Goal: Information Seeking & Learning: Learn about a topic

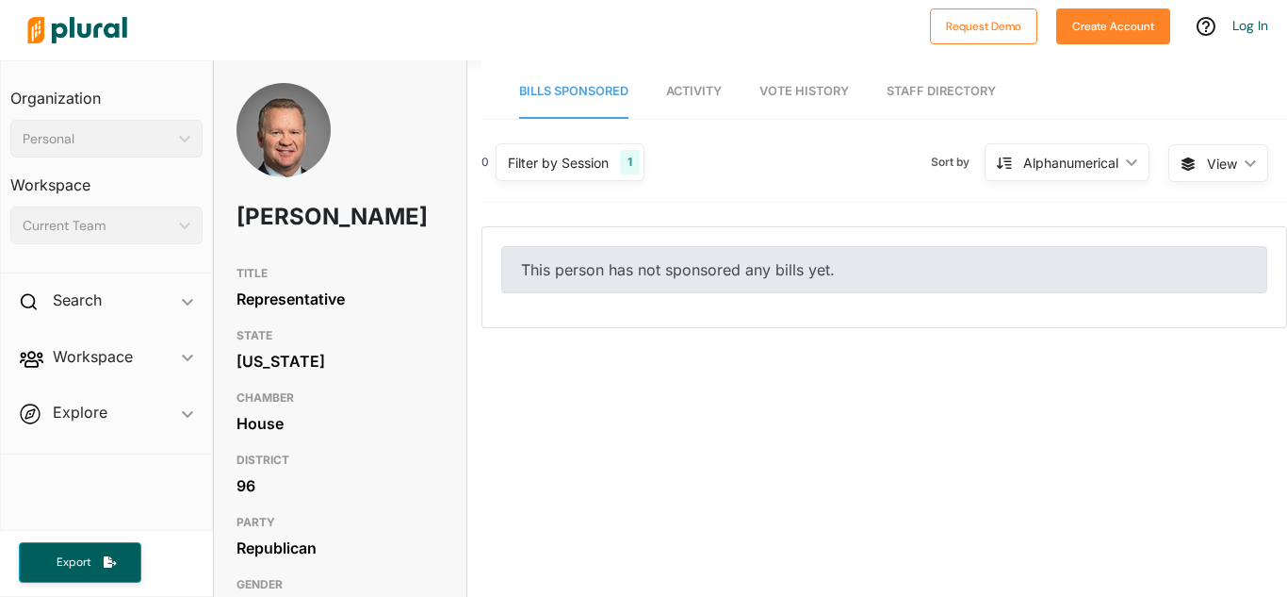
click at [619, 152] on div "Filter by Session 1" at bounding box center [570, 162] width 149 height 38
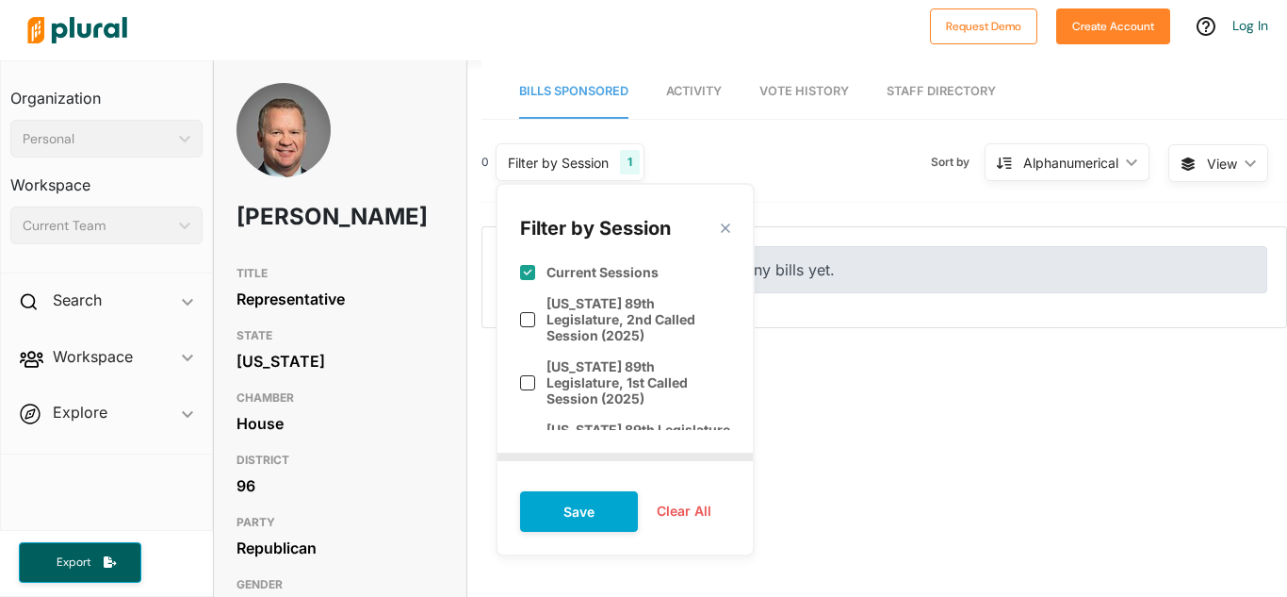
click at [775, 118] on link "Vote History" at bounding box center [805, 92] width 90 height 54
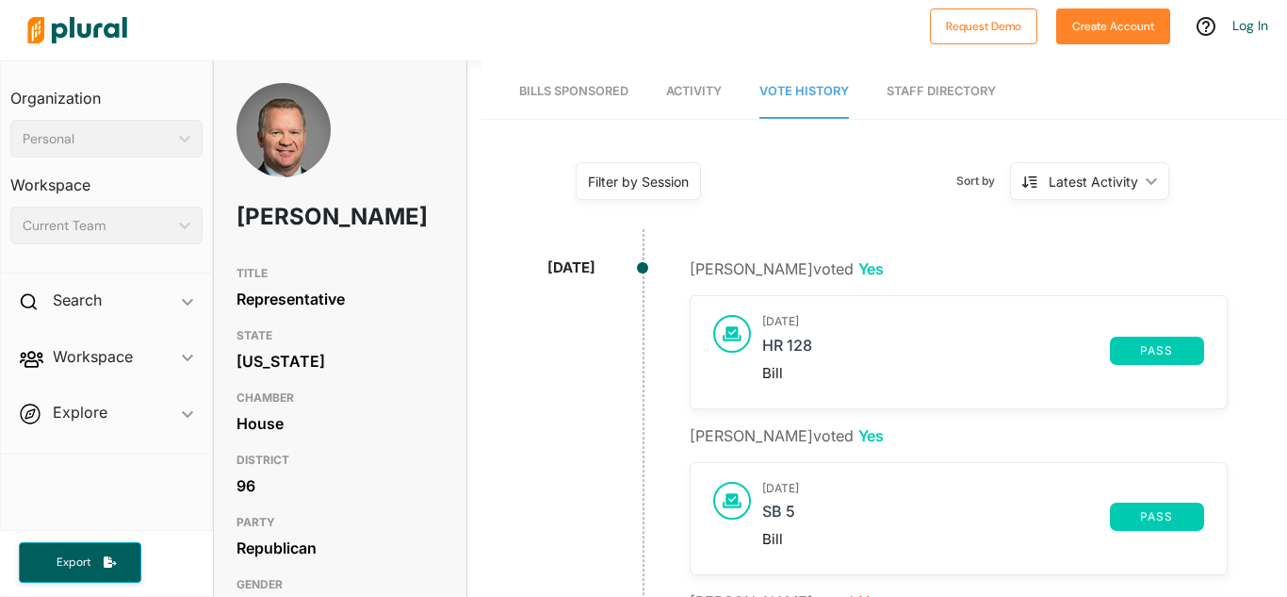
click at [618, 90] on span "Bills Sponsored" at bounding box center [573, 91] width 109 height 14
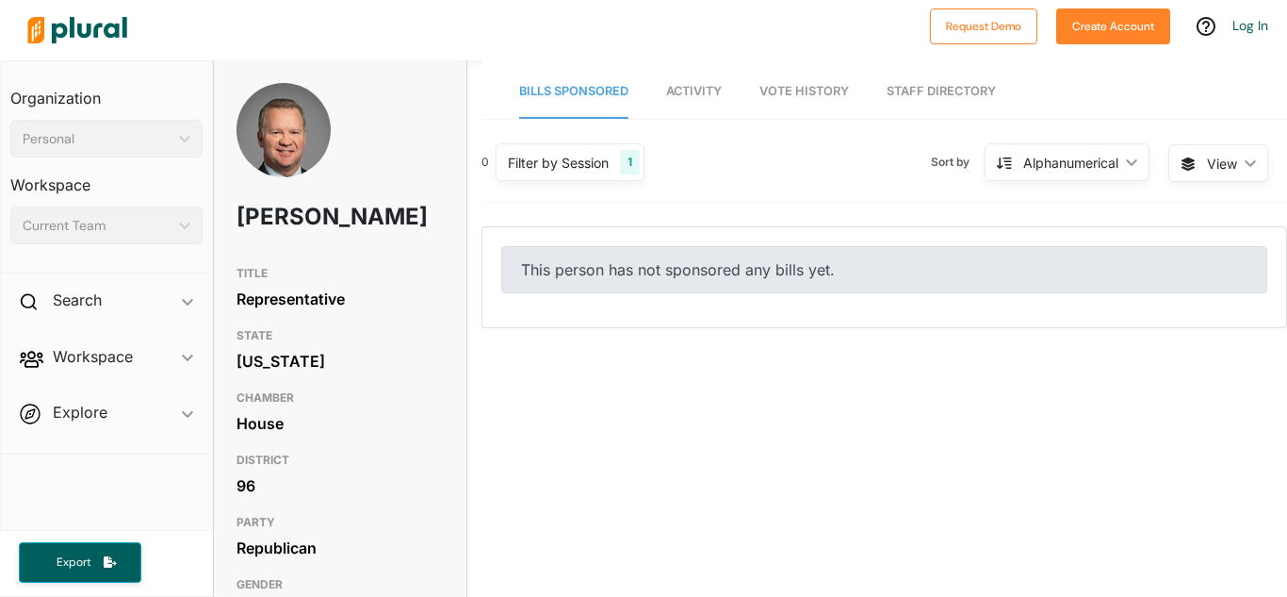
click at [697, 74] on link "Activity" at bounding box center [694, 92] width 56 height 54
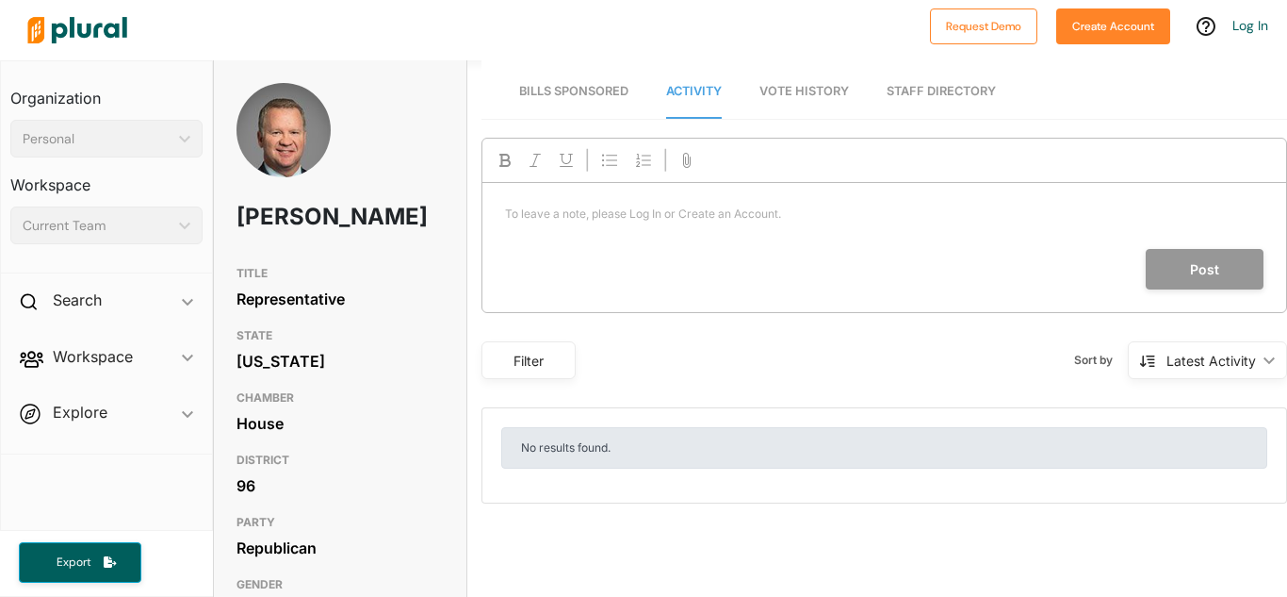
click at [641, 77] on nav "Bills Sponsored Activity Vote History Staff Directory" at bounding box center [885, 89] width 806 height 58
click at [927, 93] on link "Staff Directory" at bounding box center [941, 92] width 109 height 54
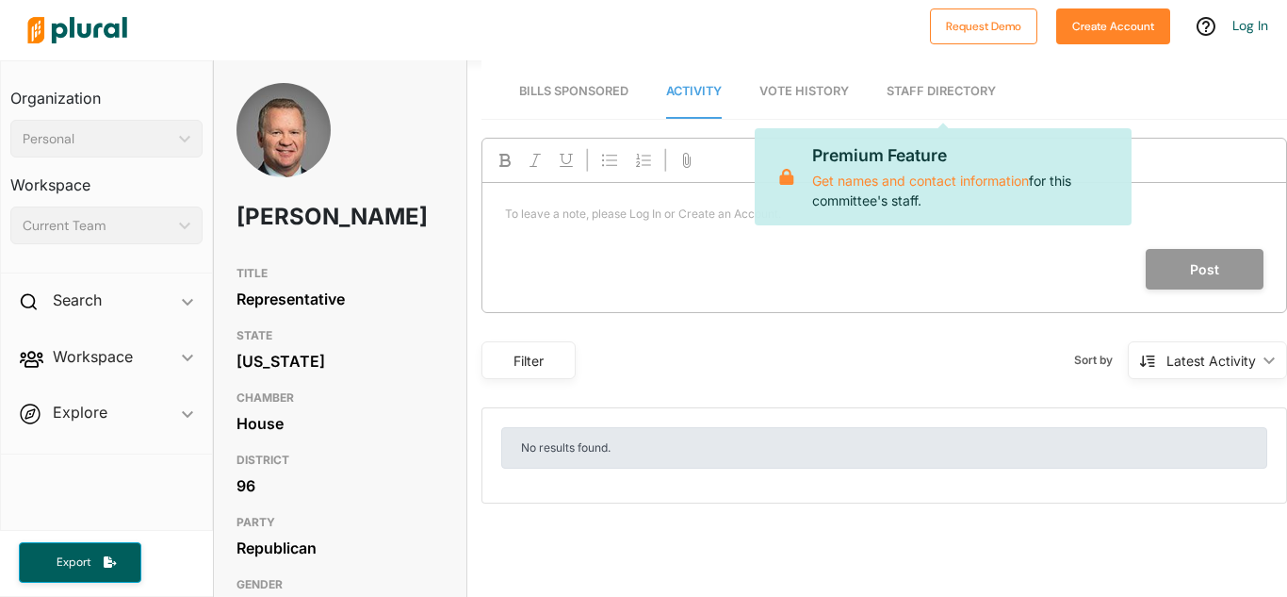
click at [813, 96] on span "Vote History" at bounding box center [805, 91] width 90 height 14
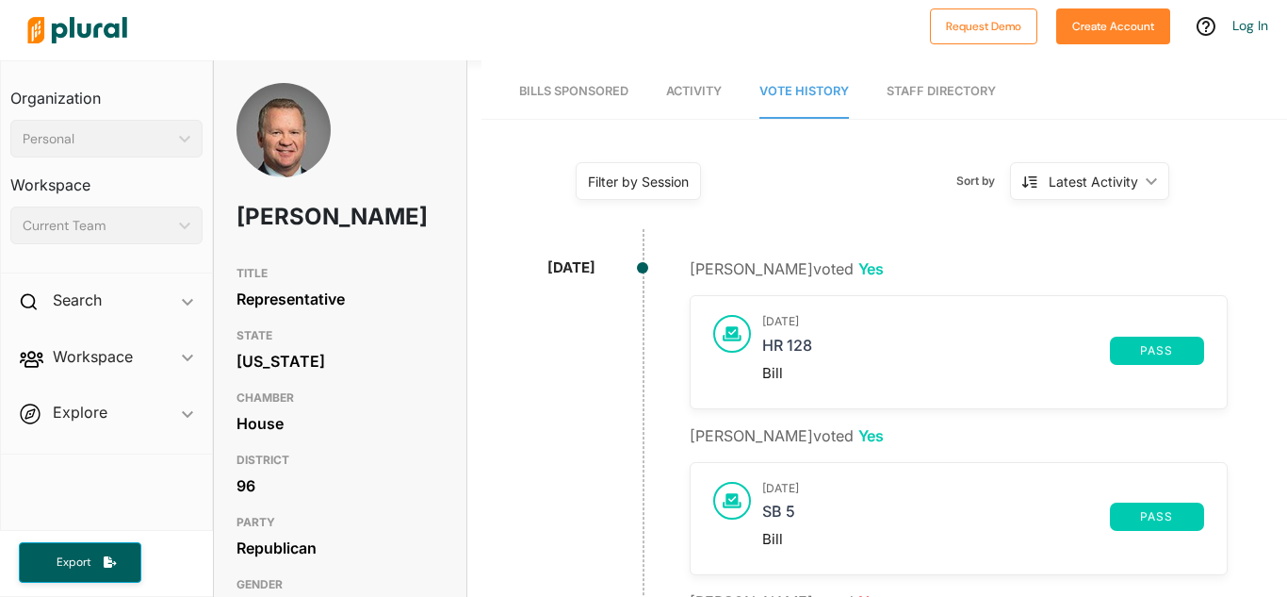
click at [622, 102] on link "Bills Sponsored" at bounding box center [573, 92] width 109 height 54
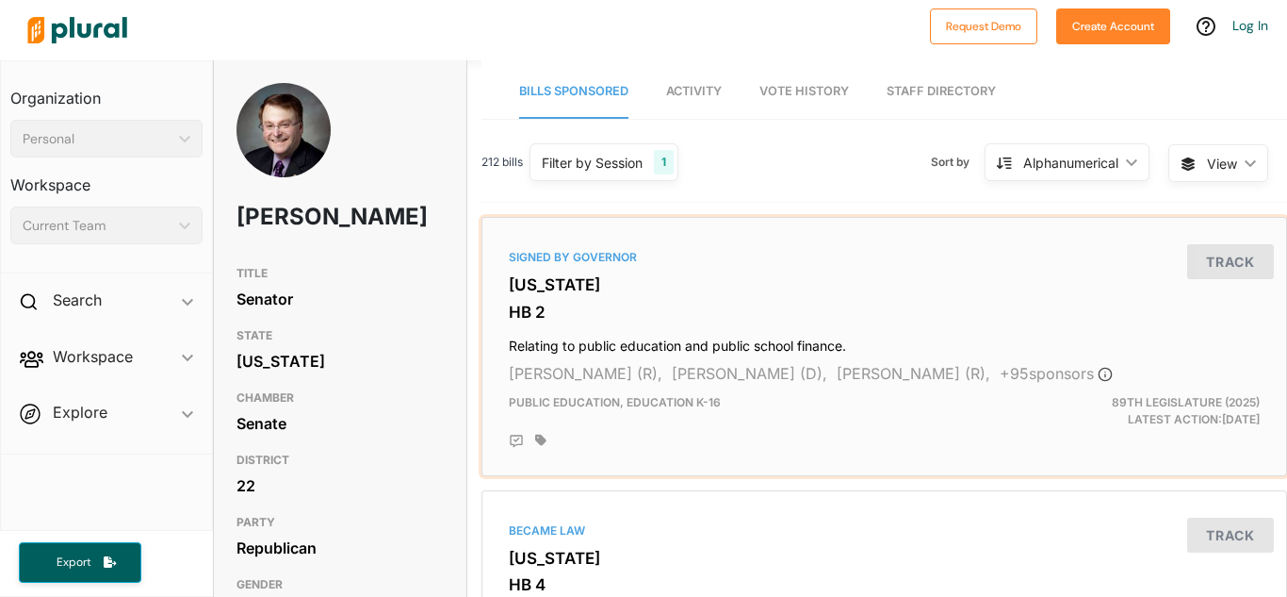
click at [547, 308] on h3 "HB 2" at bounding box center [884, 312] width 751 height 19
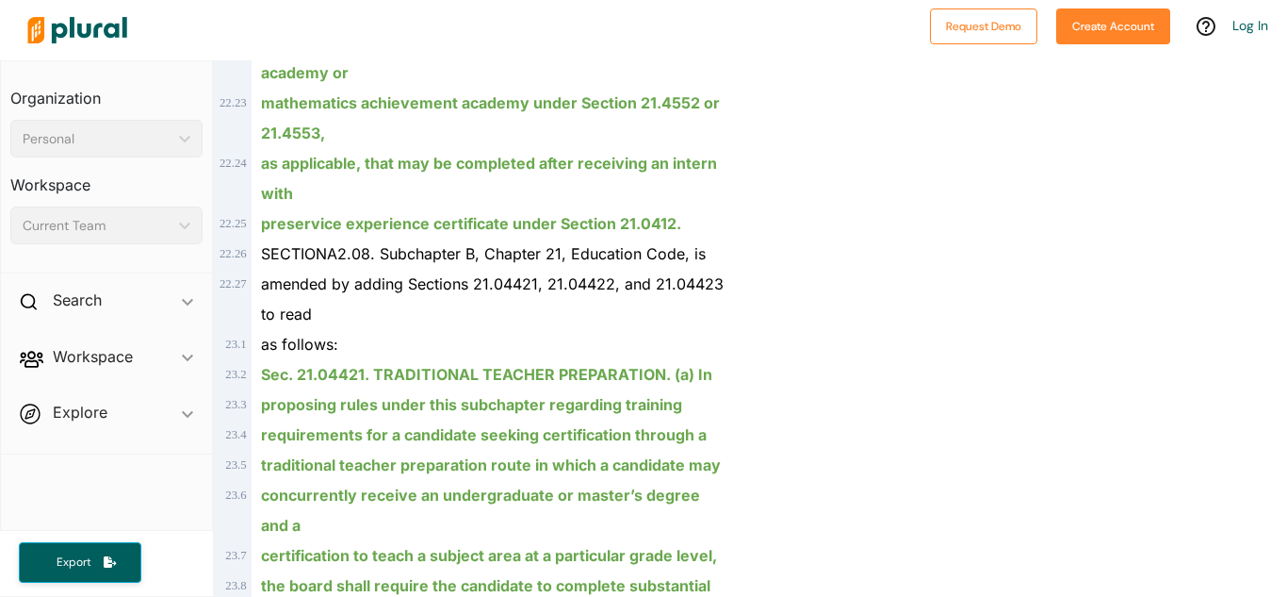
scroll to position [22108, 0]
